Goal: Information Seeking & Learning: Learn about a topic

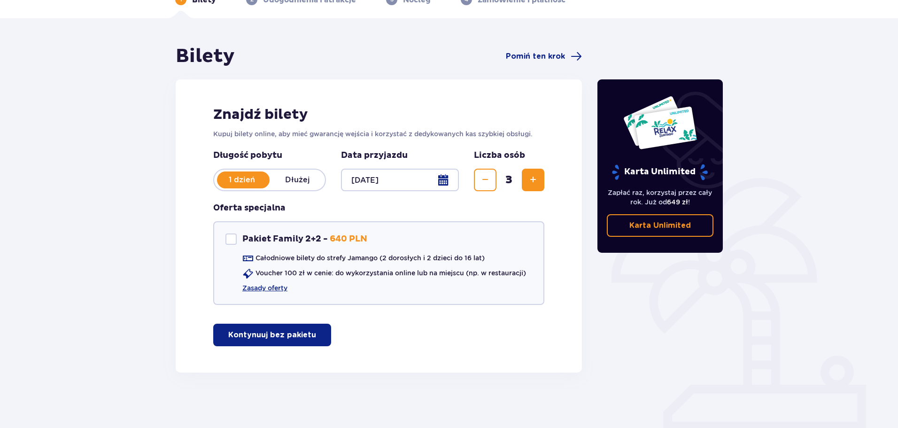
scroll to position [56, 0]
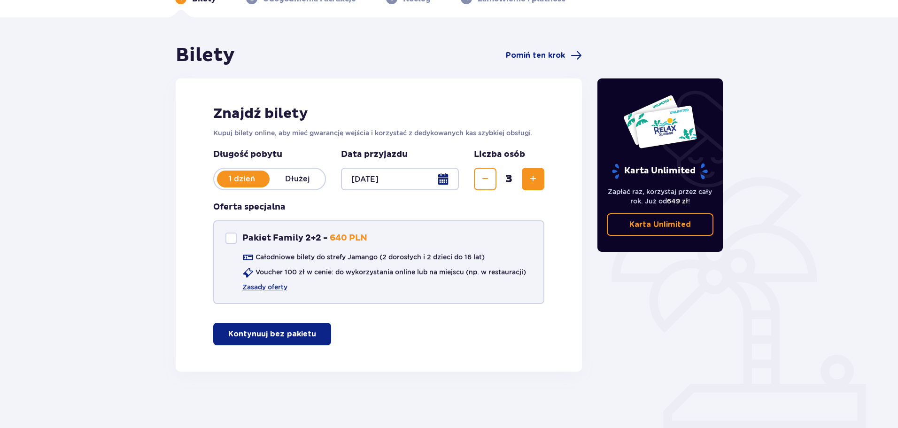
click at [231, 237] on div "Pakiet Family 2+2" at bounding box center [230, 237] width 11 height 11
checkbox input "true"
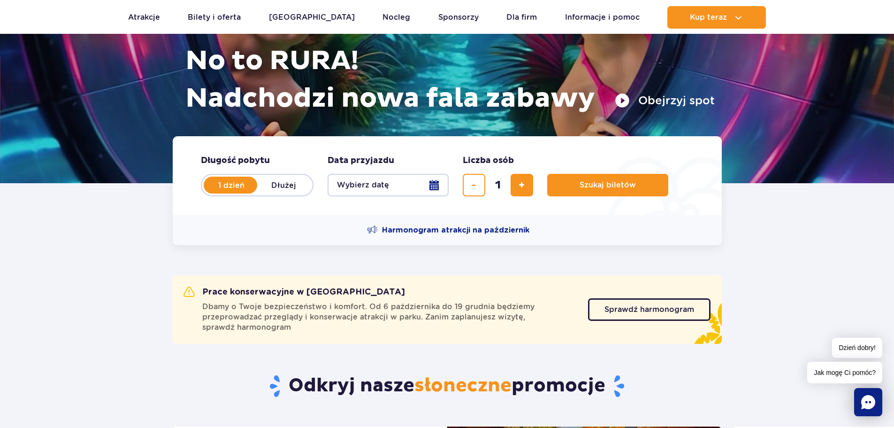
scroll to position [141, 0]
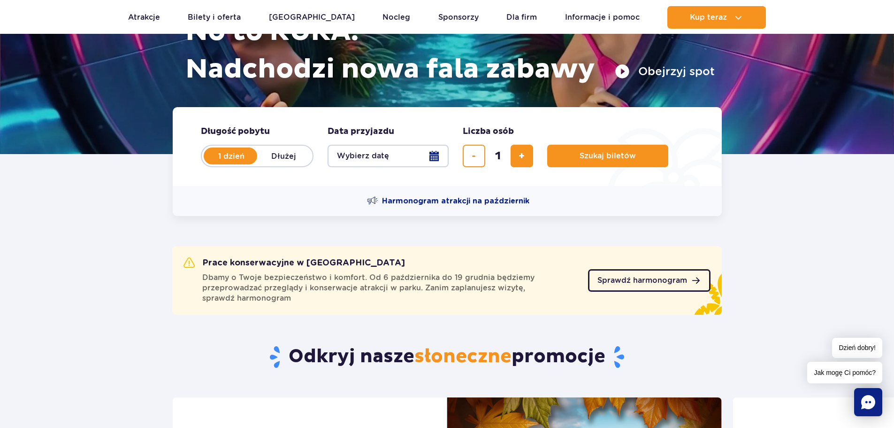
click at [641, 281] on span "Sprawdź harmonogram" at bounding box center [643, 281] width 90 height 8
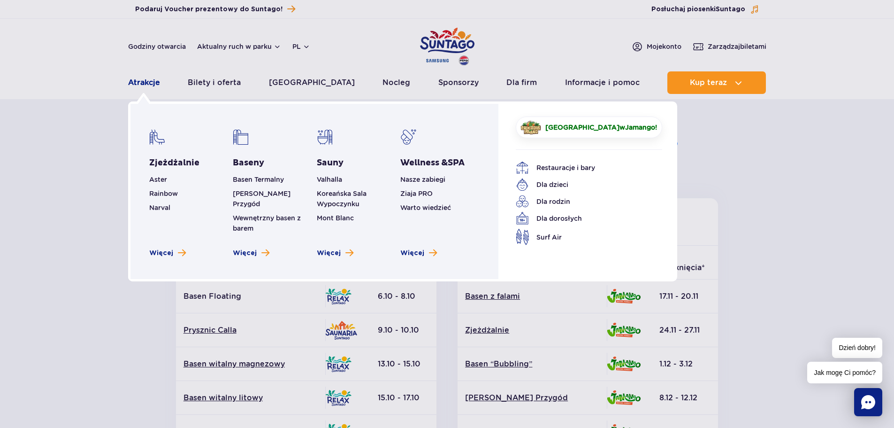
click at [146, 82] on link "Atrakcje" at bounding box center [144, 82] width 32 height 23
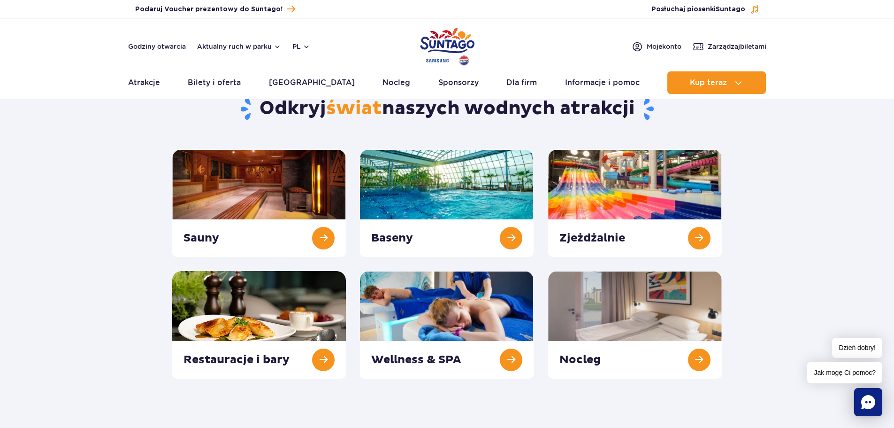
scroll to position [47, 0]
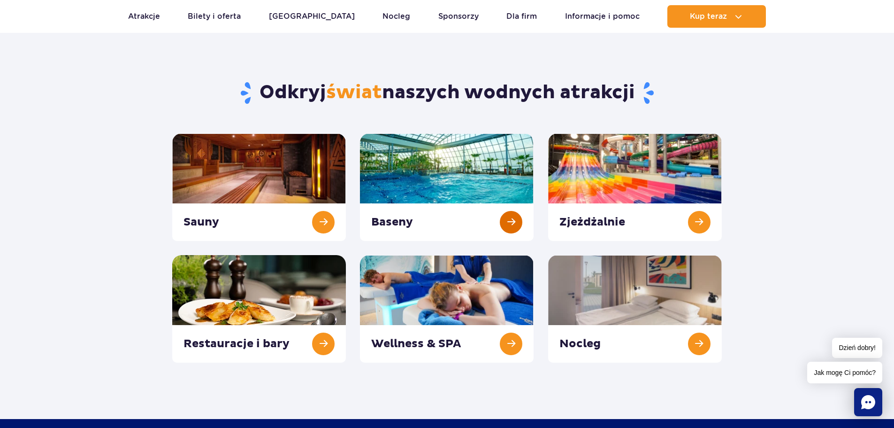
click at [445, 186] on link at bounding box center [447, 187] width 174 height 108
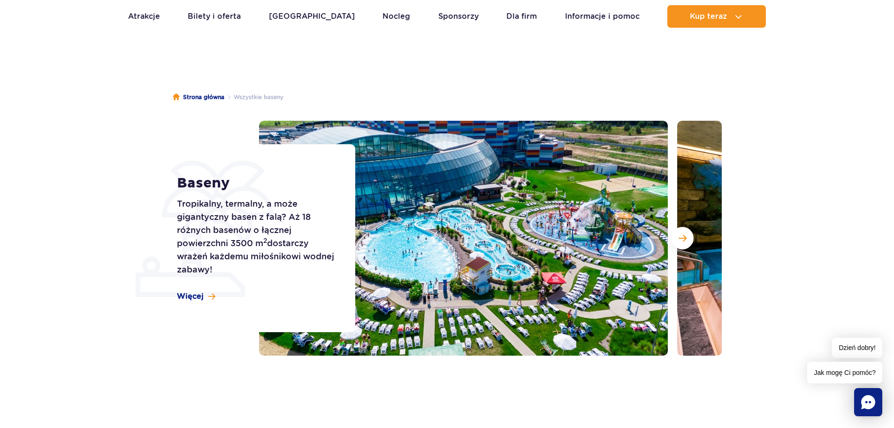
scroll to position [47, 0]
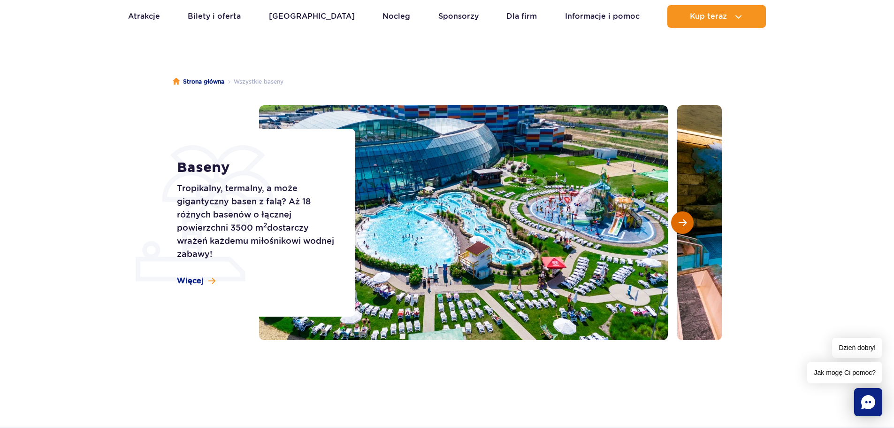
click at [684, 222] on span "Następny slajd" at bounding box center [683, 222] width 8 height 8
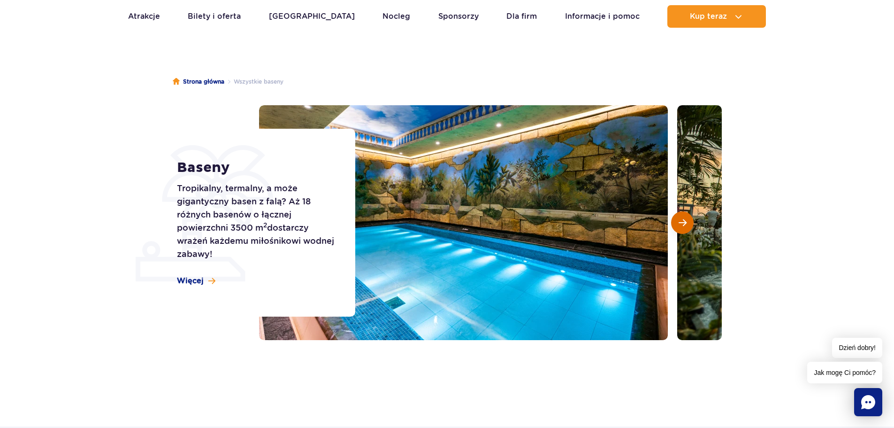
click at [684, 222] on span "Następny slajd" at bounding box center [683, 222] width 8 height 8
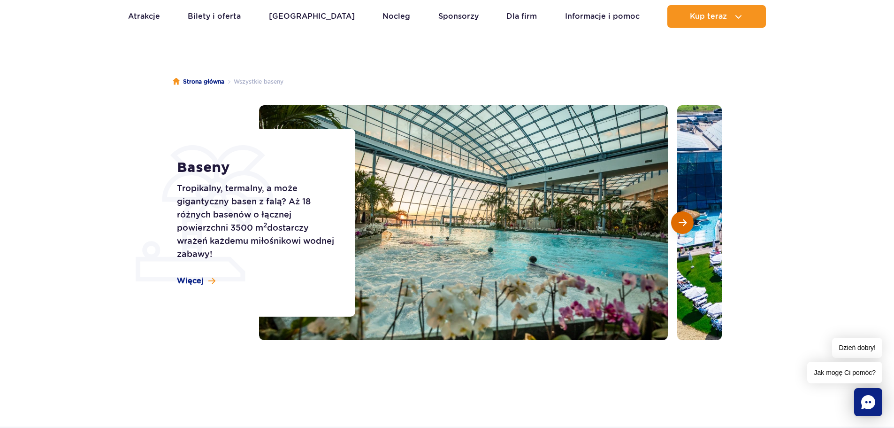
click at [684, 222] on span "Następny slajd" at bounding box center [683, 222] width 8 height 8
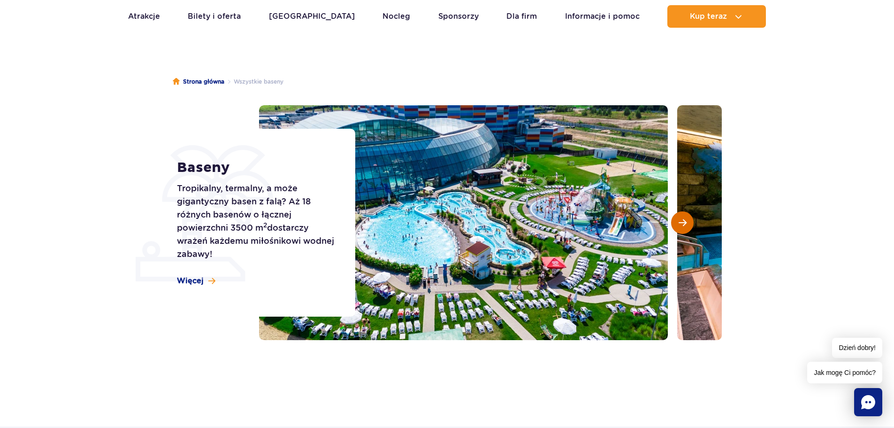
click at [684, 222] on span "Następny slajd" at bounding box center [683, 222] width 8 height 8
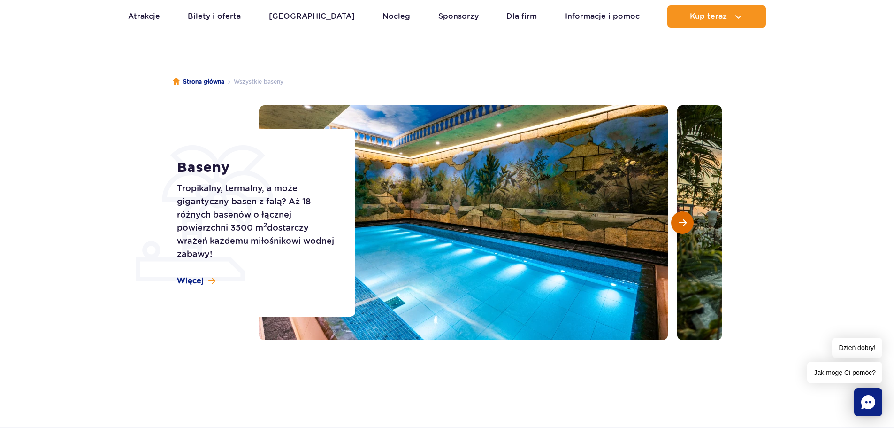
click at [684, 222] on span "Następny slajd" at bounding box center [683, 222] width 8 height 8
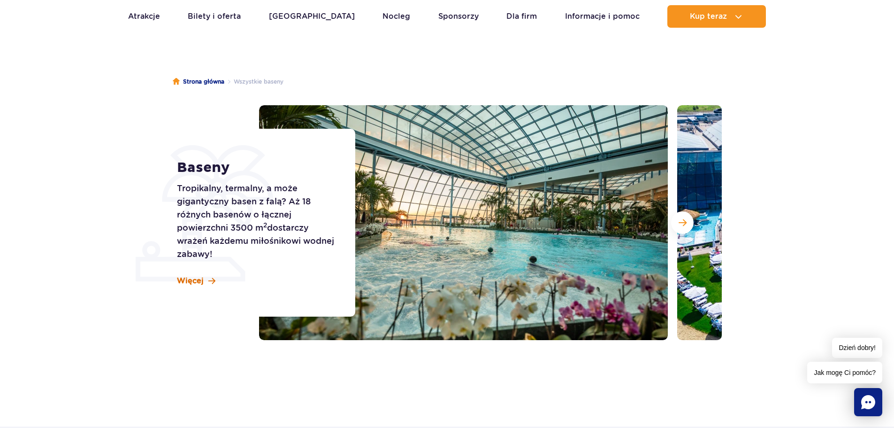
click at [194, 280] on span "Więcej" at bounding box center [190, 281] width 27 height 10
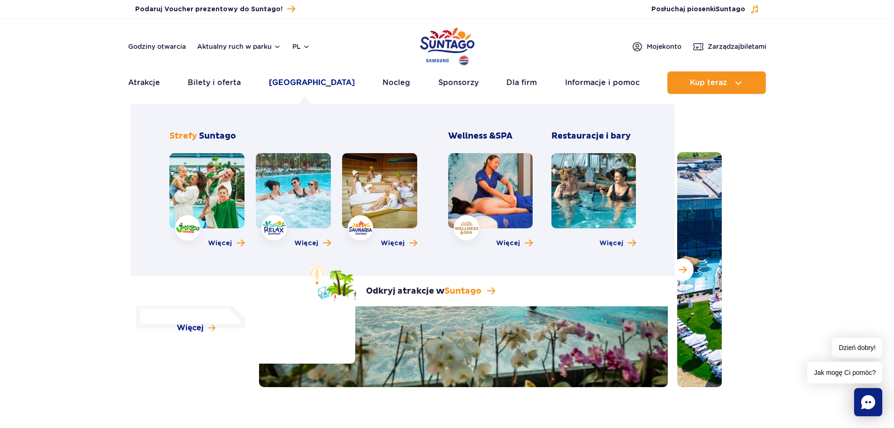
click at [290, 82] on link "[GEOGRAPHIC_DATA]" at bounding box center [312, 82] width 86 height 23
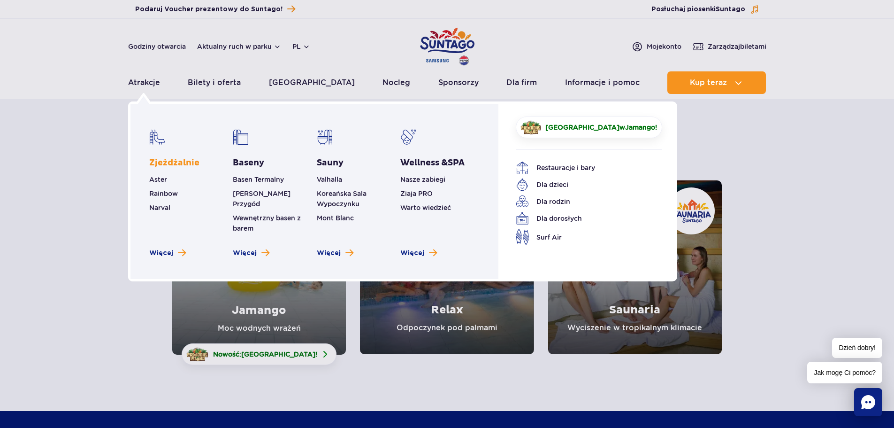
click at [168, 163] on link "Zjeżdżalnie" at bounding box center [174, 162] width 50 height 11
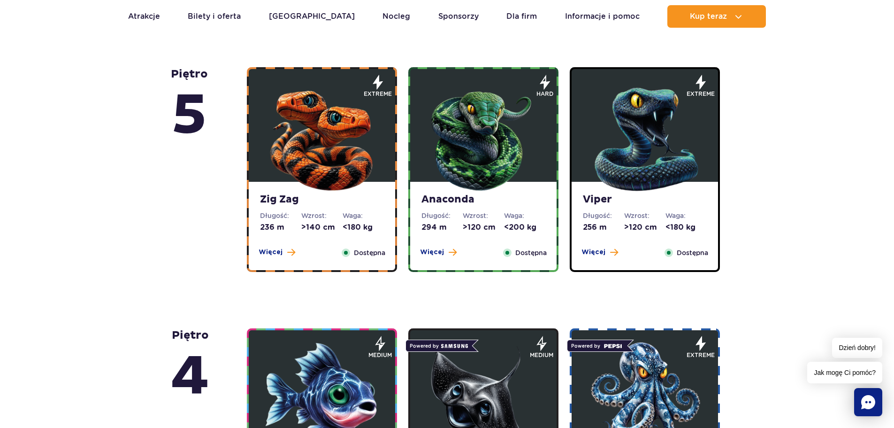
scroll to position [610, 0]
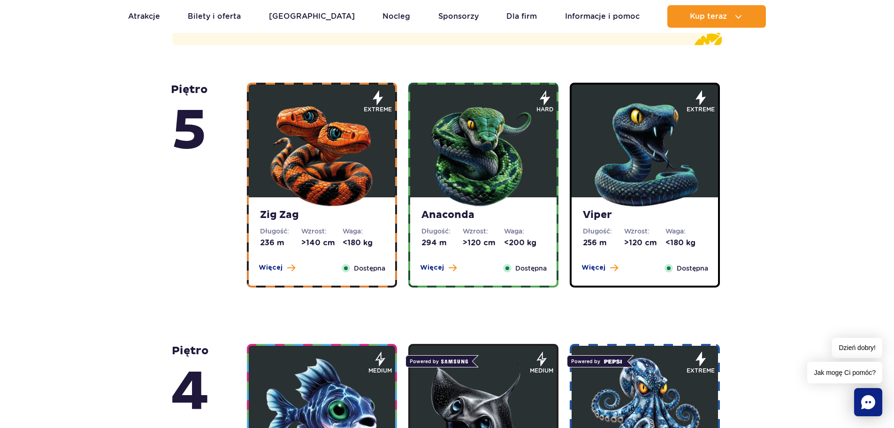
click at [313, 200] on img at bounding box center [322, 152] width 113 height 113
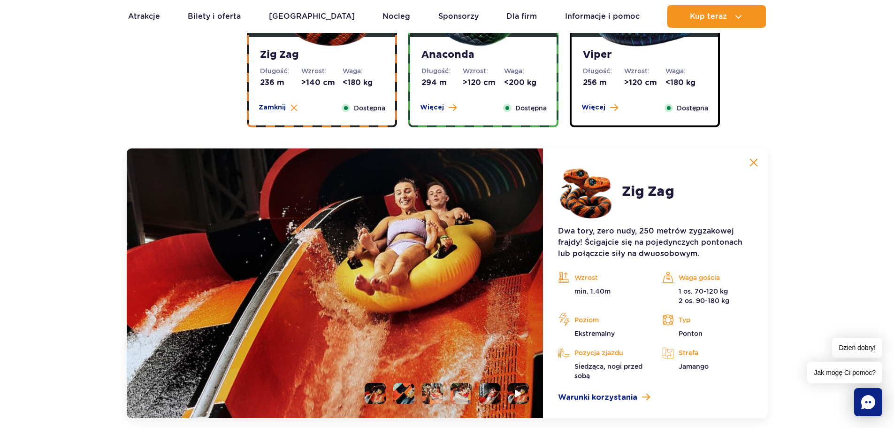
scroll to position [816, 0]
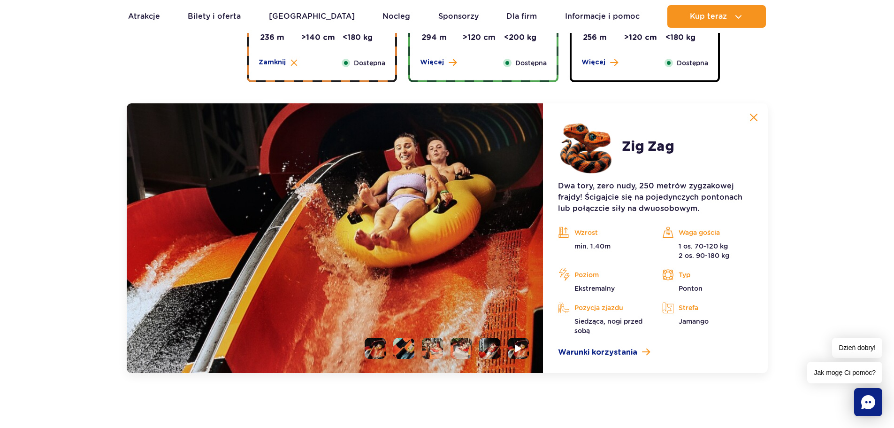
click at [410, 347] on li at bounding box center [403, 348] width 21 height 21
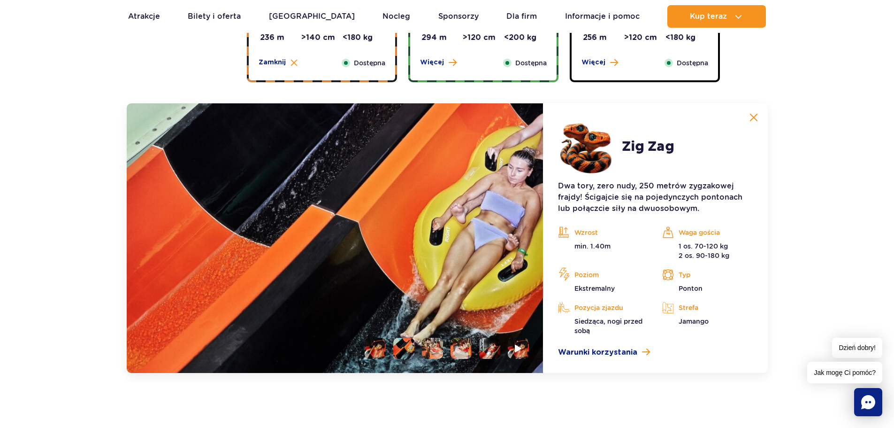
click at [435, 347] on li at bounding box center [432, 348] width 21 height 21
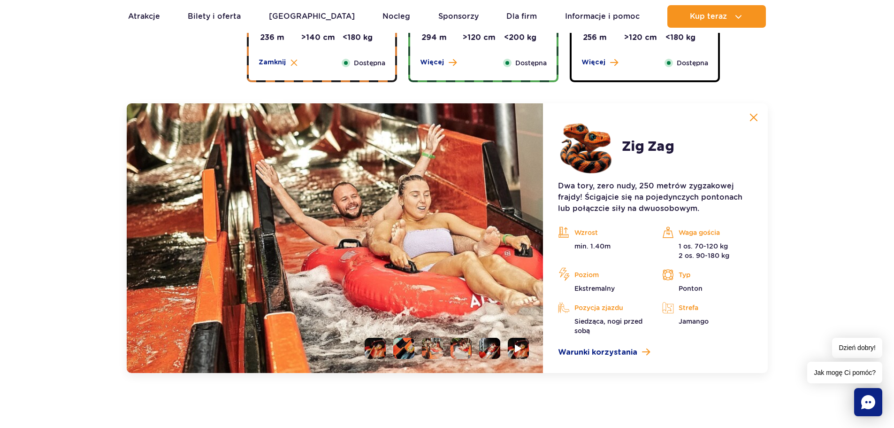
click at [467, 348] on li at bounding box center [461, 348] width 21 height 21
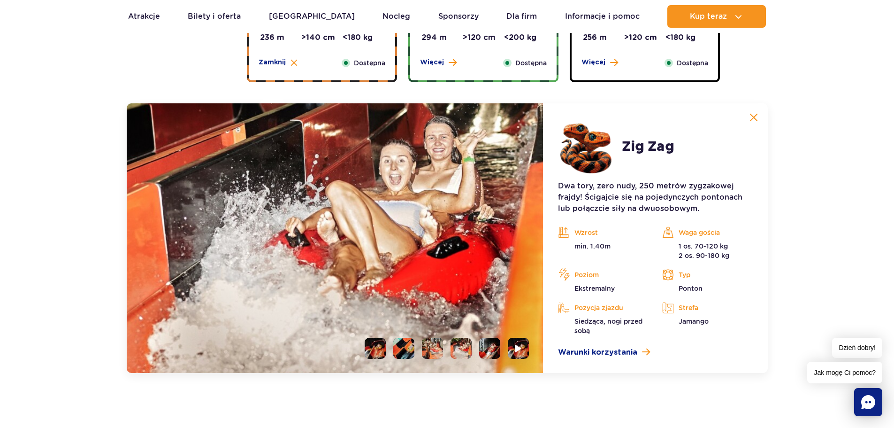
click at [492, 350] on li at bounding box center [489, 348] width 21 height 21
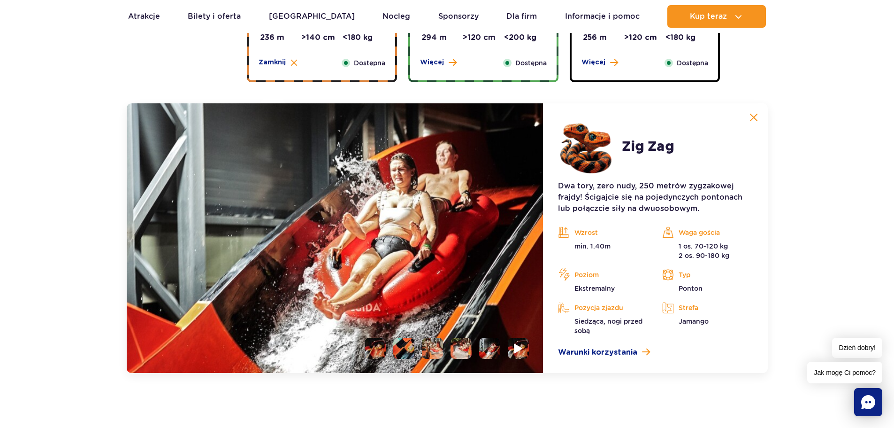
click at [516, 352] on img at bounding box center [519, 348] width 9 height 11
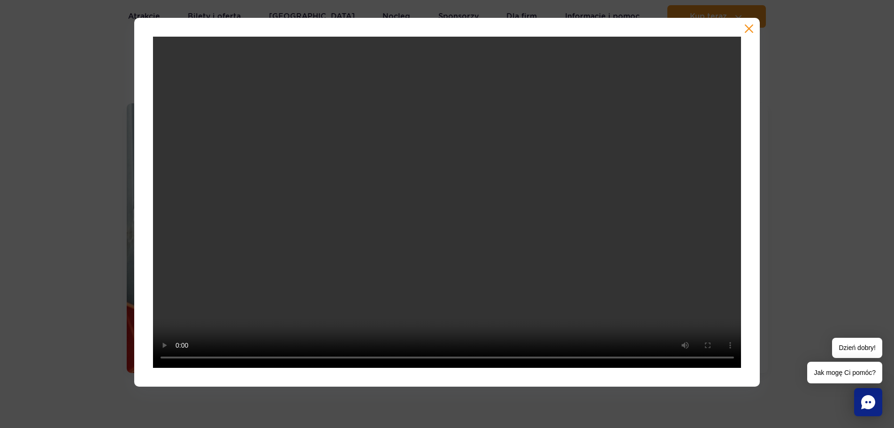
click at [748, 28] on button "button" at bounding box center [749, 28] width 9 height 9
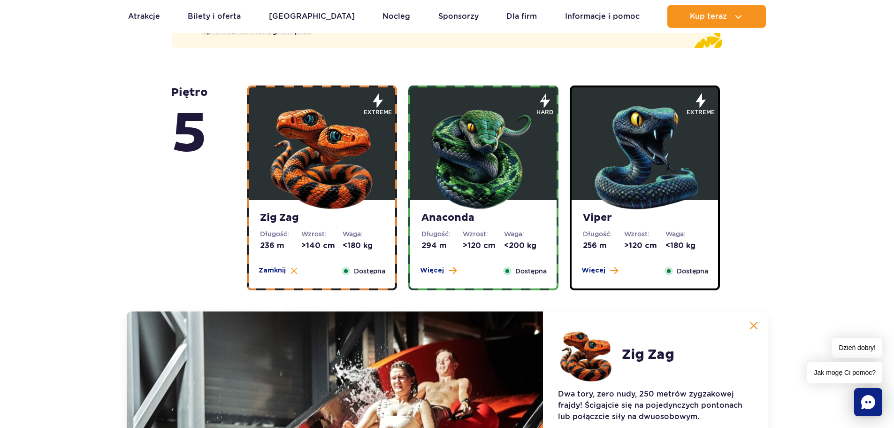
scroll to position [581, 0]
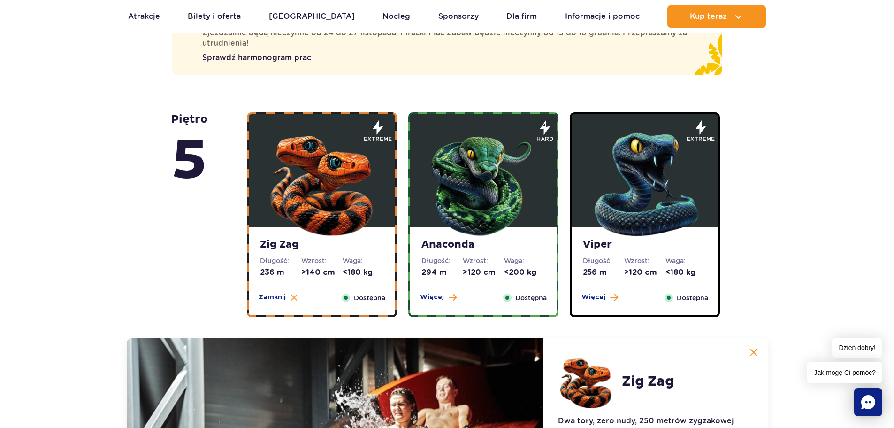
click at [479, 192] on img at bounding box center [483, 182] width 113 height 113
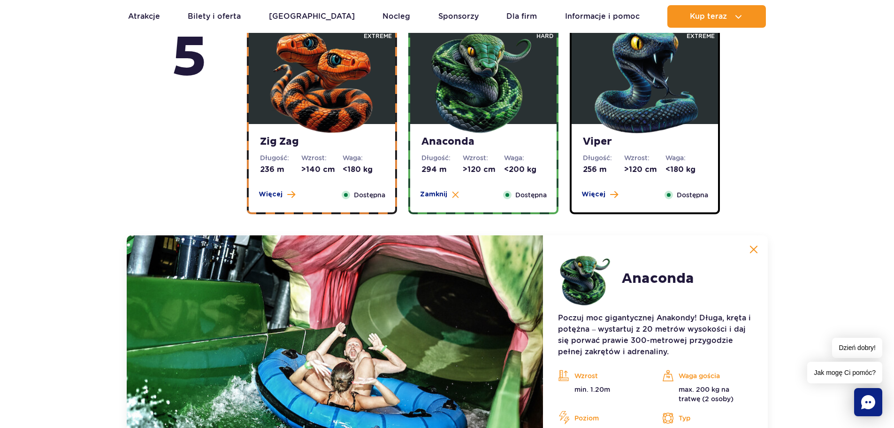
scroll to position [675, 0]
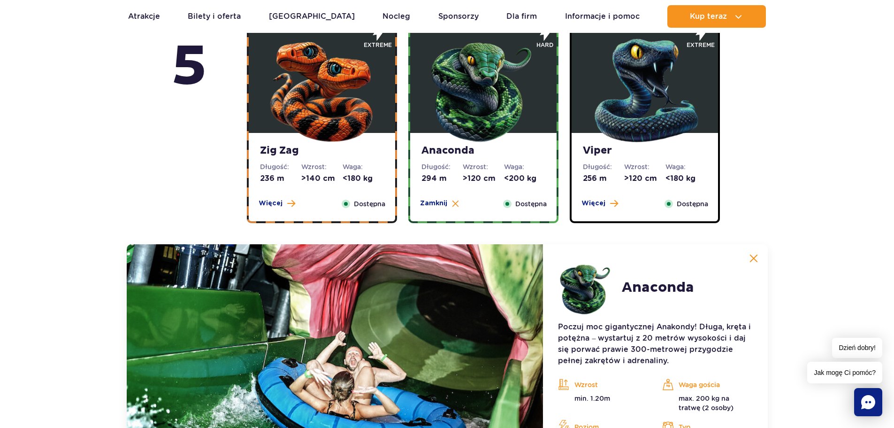
click at [654, 101] on img at bounding box center [645, 88] width 113 height 113
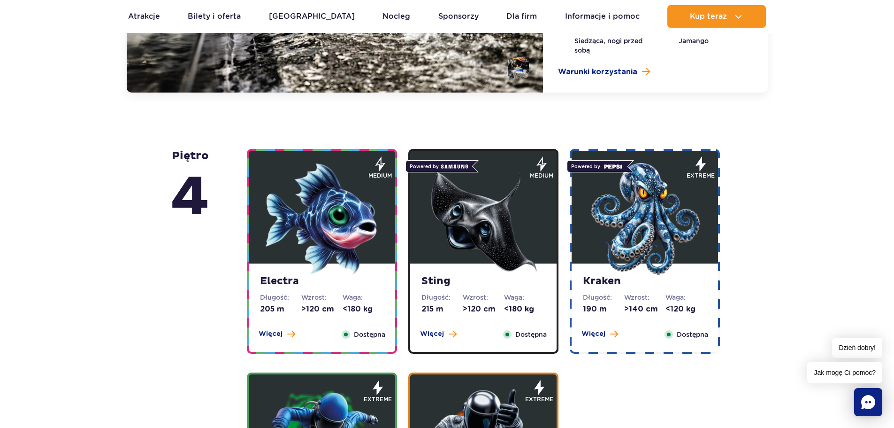
scroll to position [1097, 0]
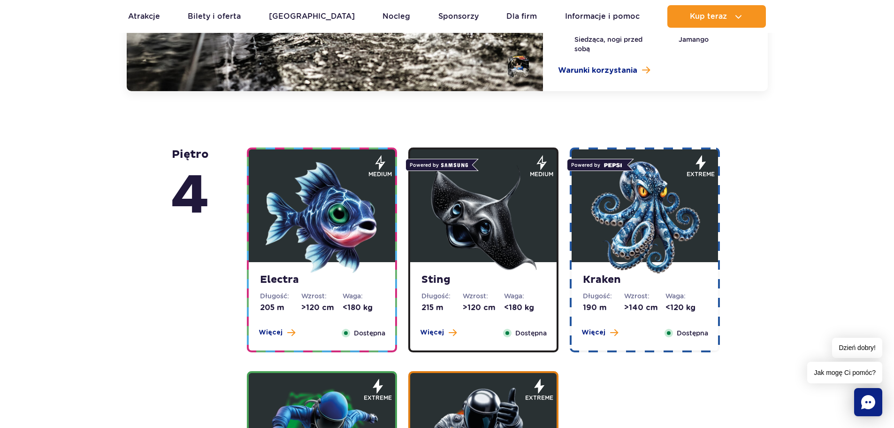
click at [295, 228] on img at bounding box center [322, 217] width 113 height 113
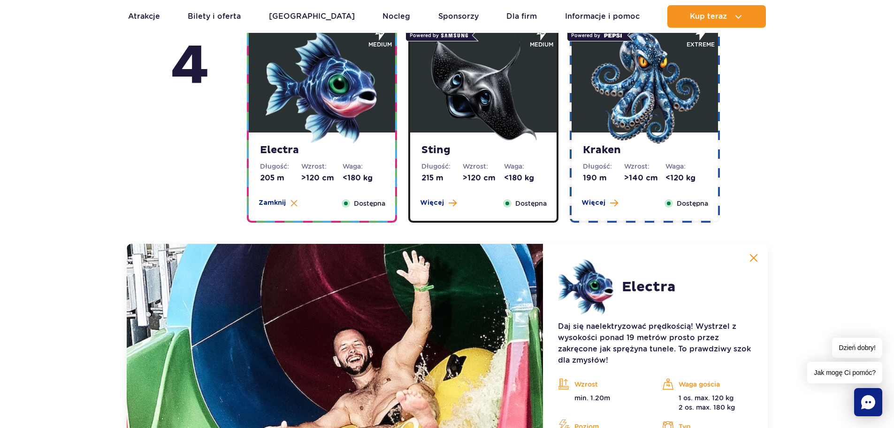
scroll to position [936, 0]
click at [505, 102] on img at bounding box center [483, 88] width 113 height 113
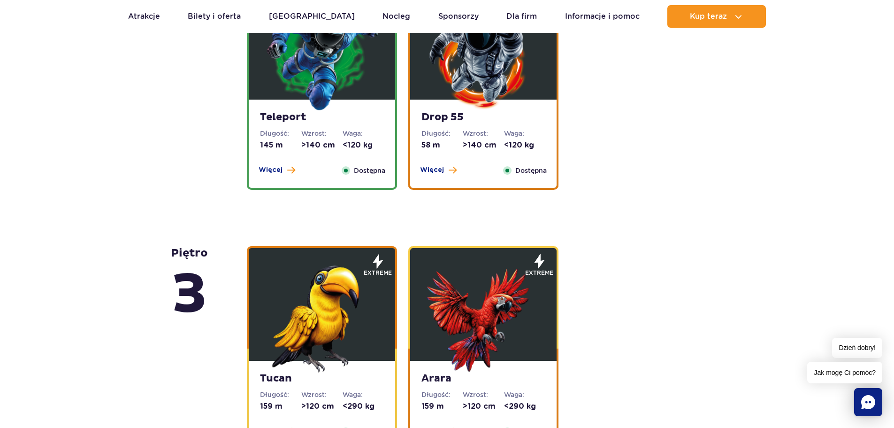
scroll to position [1499, 0]
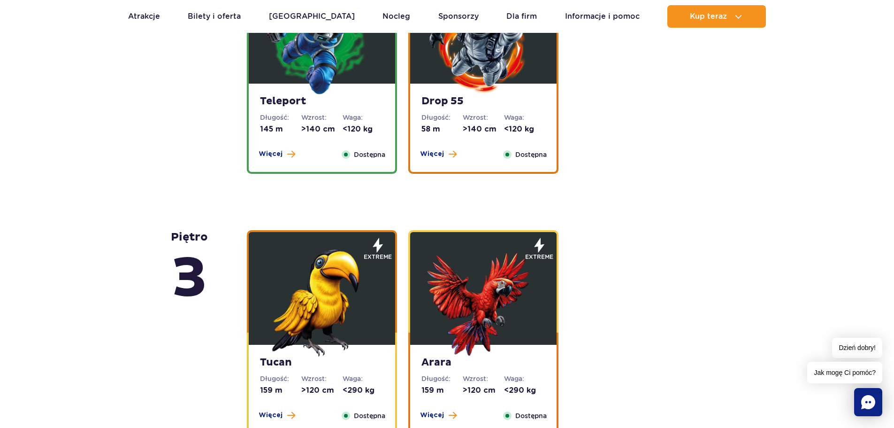
click at [317, 78] on img at bounding box center [322, 39] width 113 height 113
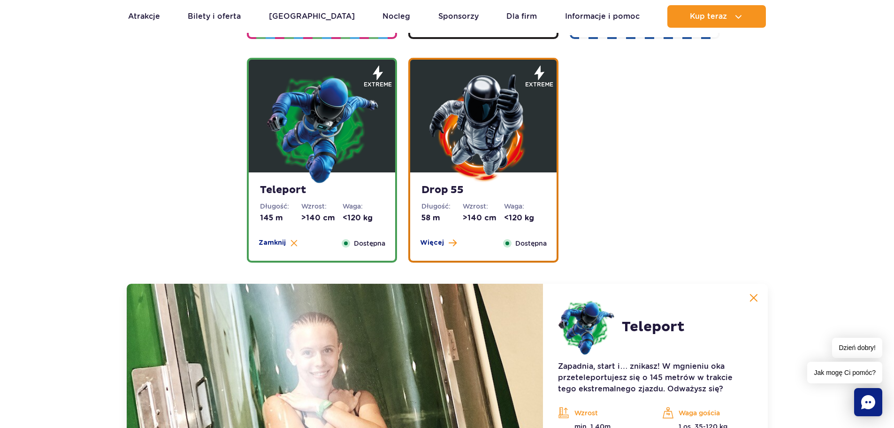
scroll to position [1112, 0]
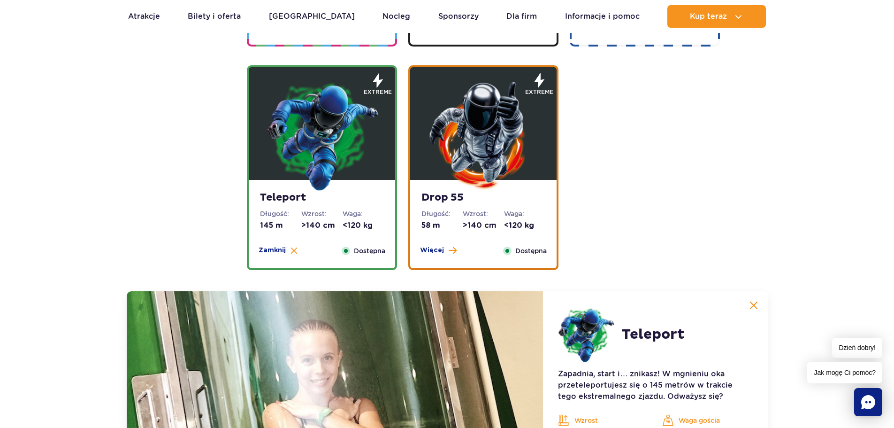
click at [500, 156] on img at bounding box center [483, 135] width 113 height 113
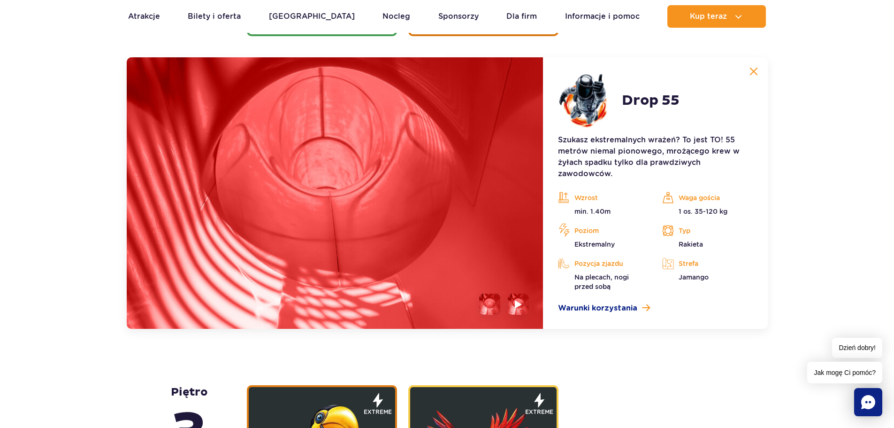
scroll to position [1347, 0]
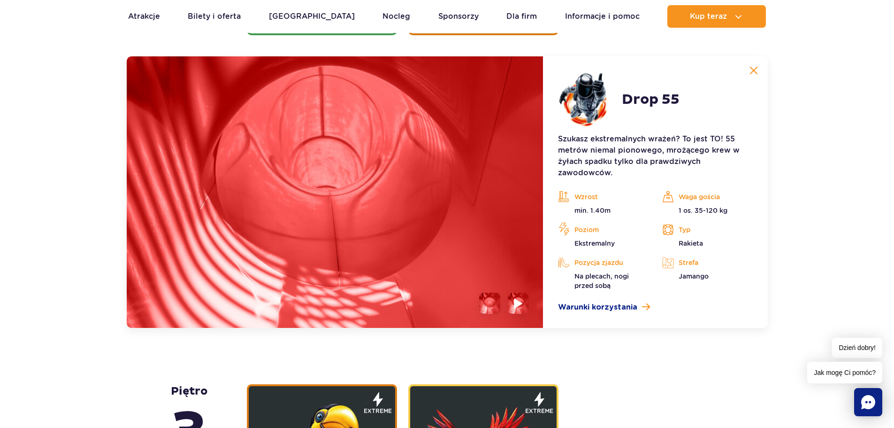
click at [518, 302] on img at bounding box center [519, 303] width 9 height 11
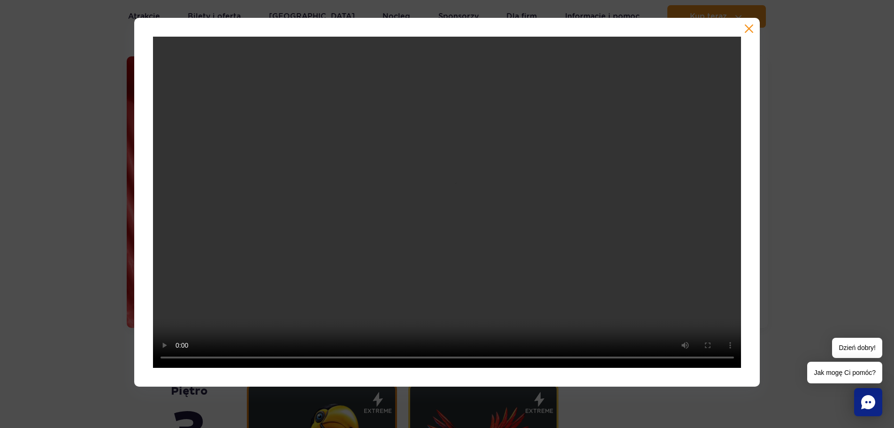
click at [751, 30] on button "button" at bounding box center [749, 28] width 9 height 9
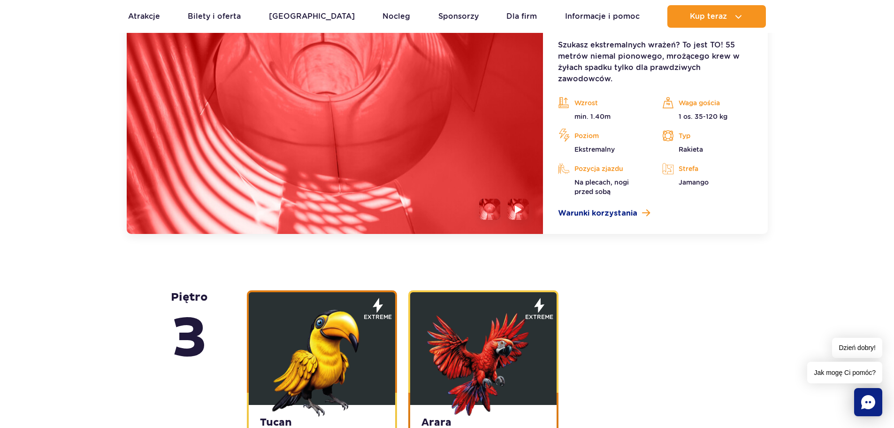
scroll to position [1394, 0]
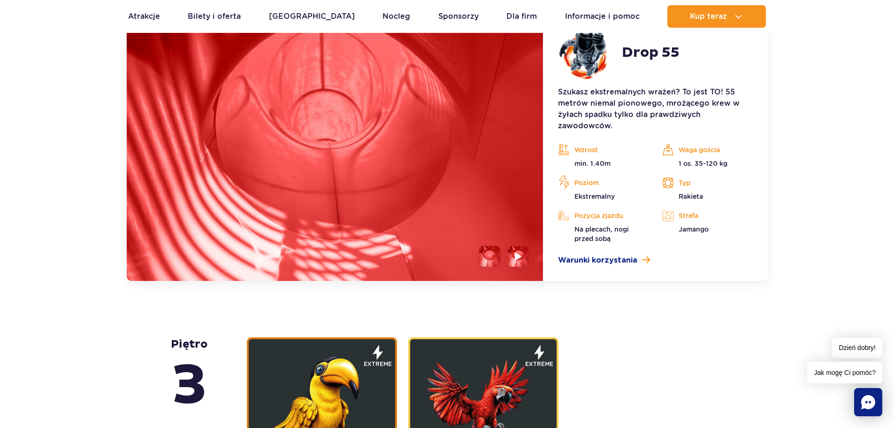
click at [62, 325] on div "piętro 5 Zig Zag Długość: 236 m Wzrost: >140 cm Waga: <180 kg Więcej Zamknij Do…" at bounding box center [447, 404] width 894 height 2287
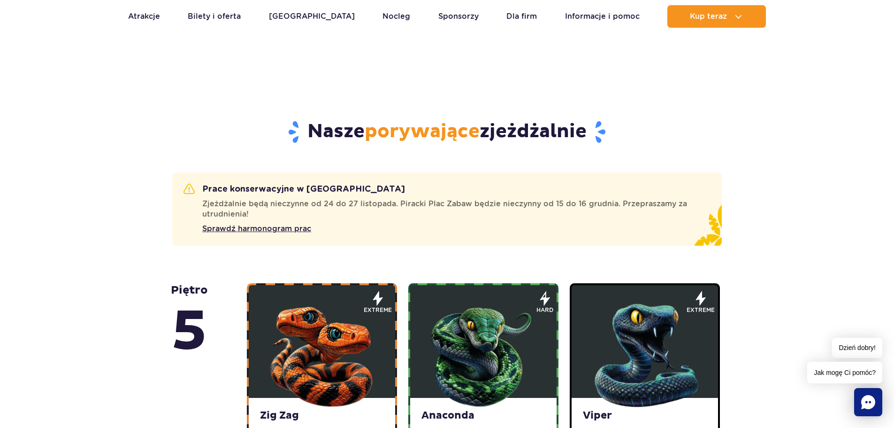
scroll to position [408, 0]
